Goal: Task Accomplishment & Management: Complete application form

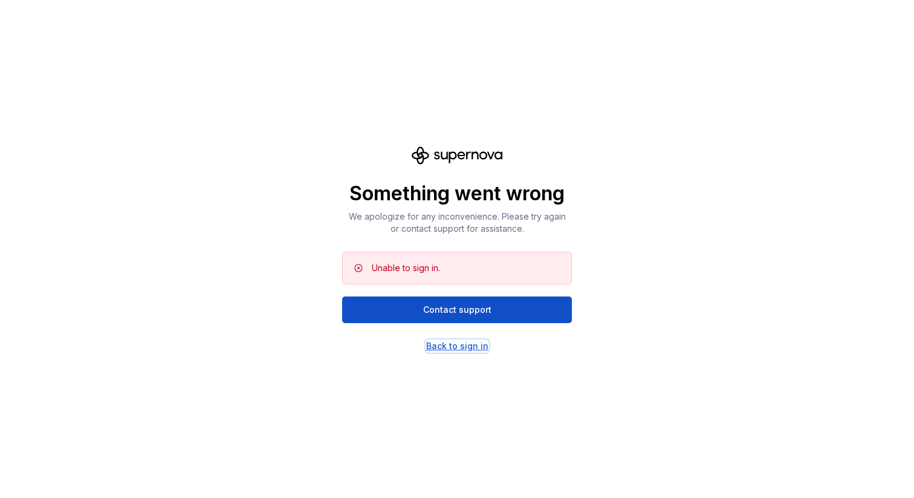
click at [483, 340] on div "Back to sign in" at bounding box center [457, 346] width 62 height 12
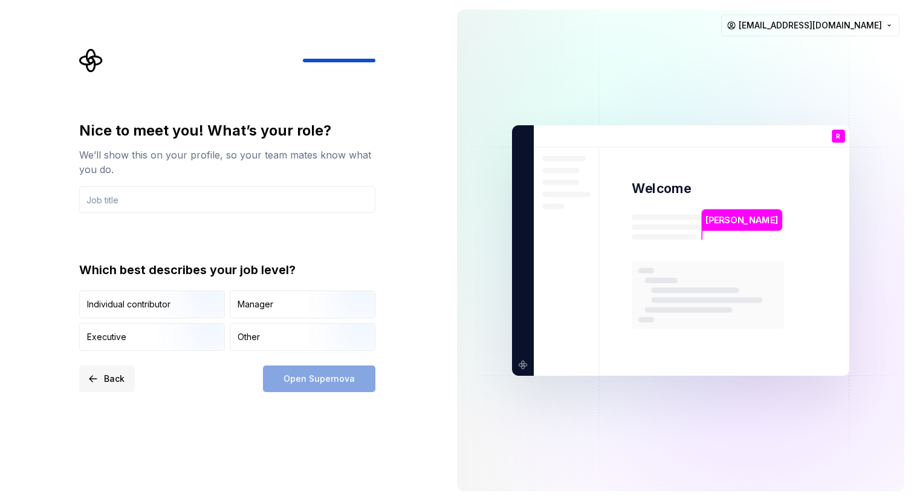
click at [110, 374] on span "Back" at bounding box center [114, 379] width 21 height 12
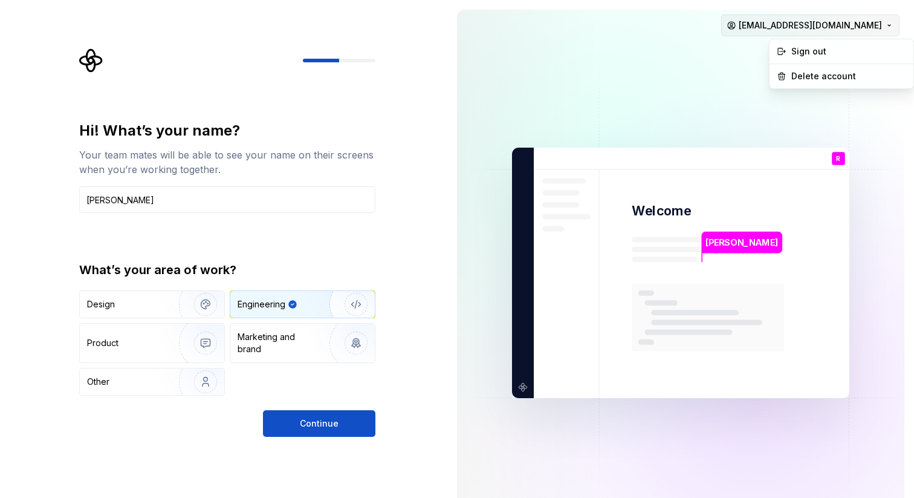
click at [877, 20] on html "Hi! What’s your name? Your team mates will be able to see your name on their sc…" at bounding box center [457, 249] width 914 height 498
click at [676, 64] on html "Hi! What’s your name? Your team mates will be able to see your name on their sc…" at bounding box center [457, 249] width 914 height 498
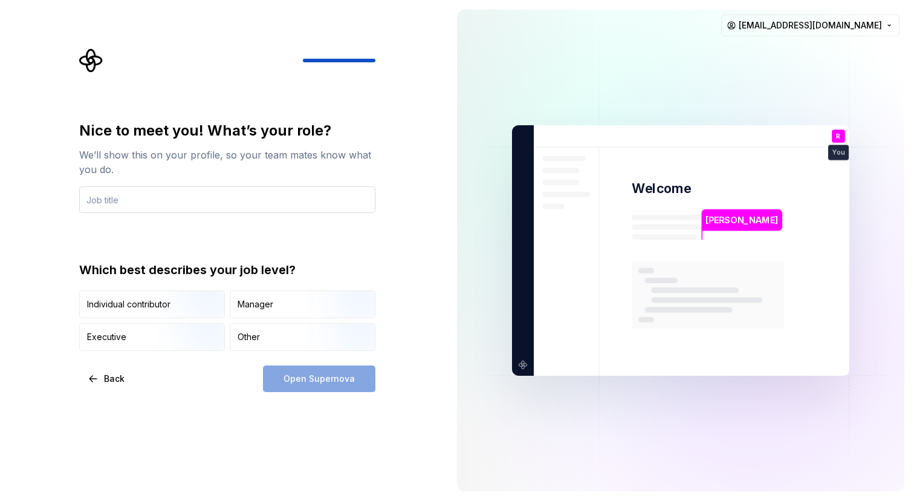
click at [141, 195] on input "text" at bounding box center [227, 199] width 296 height 27
click at [174, 199] on input "text" at bounding box center [227, 199] width 296 height 27
type input "Frontend Developer"
click at [343, 375] on div "Open Supernova" at bounding box center [319, 378] width 112 height 27
click at [258, 341] on div "Other" at bounding box center [249, 337] width 22 height 12
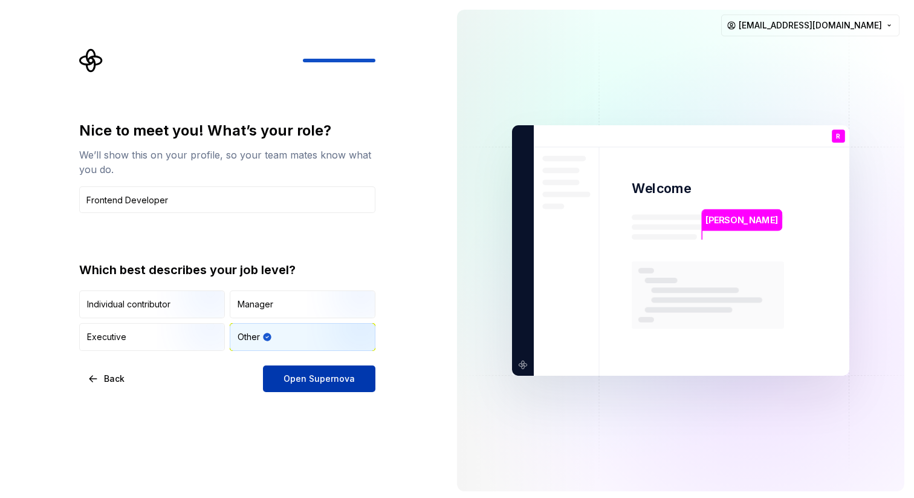
click at [301, 374] on span "Open Supernova" at bounding box center [319, 379] width 71 height 12
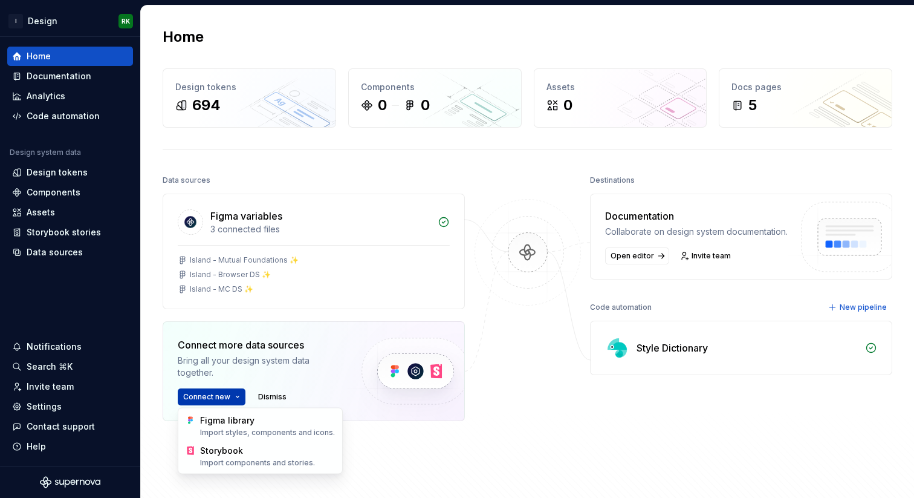
click at [236, 402] on html "I Design RK Home Documentation Analytics Code automation Design system data Des…" at bounding box center [457, 249] width 914 height 498
click at [238, 446] on div "Storybook Import components and stories." at bounding box center [267, 455] width 135 height 23
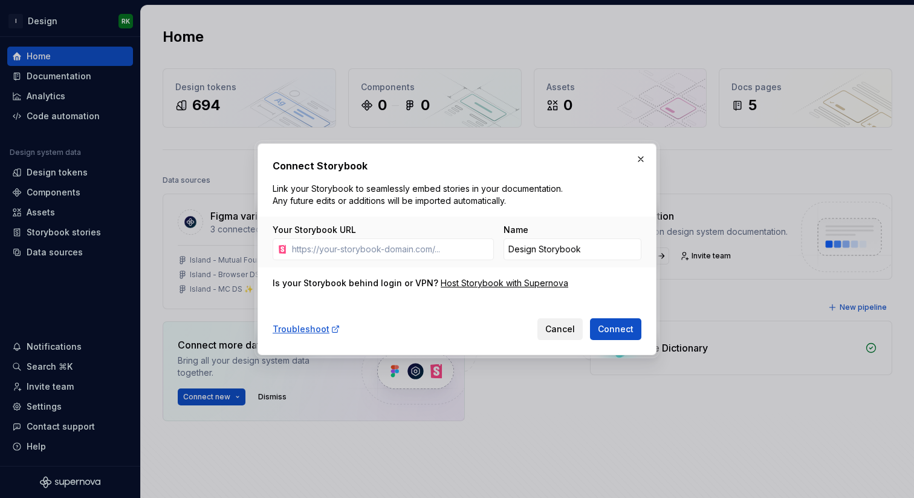
click at [560, 324] on span "Cancel" at bounding box center [560, 329] width 30 height 12
